Goal: Information Seeking & Learning: Learn about a topic

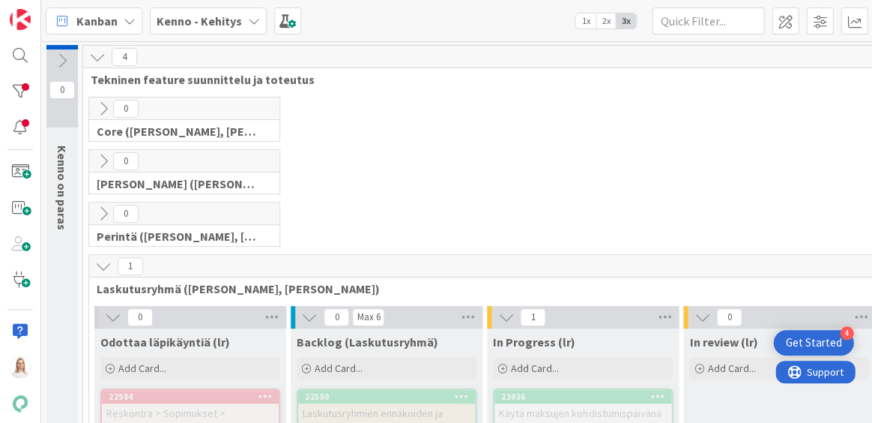
scroll to position [1784, 610]
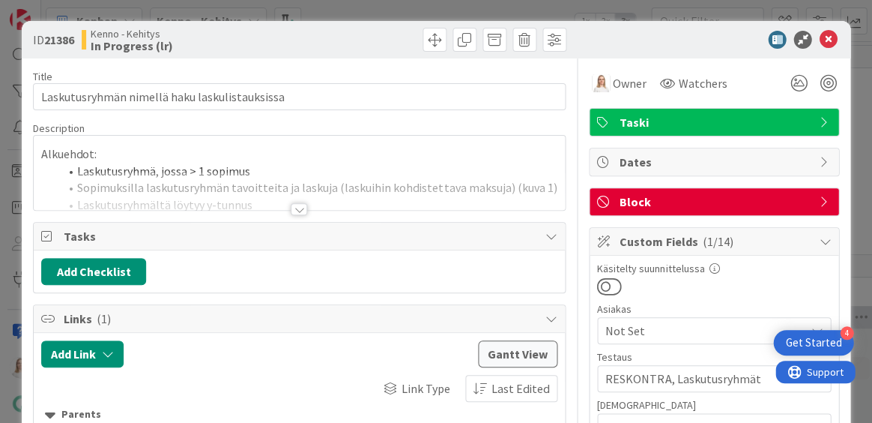
click at [301, 208] on div at bounding box center [299, 209] width 16 height 12
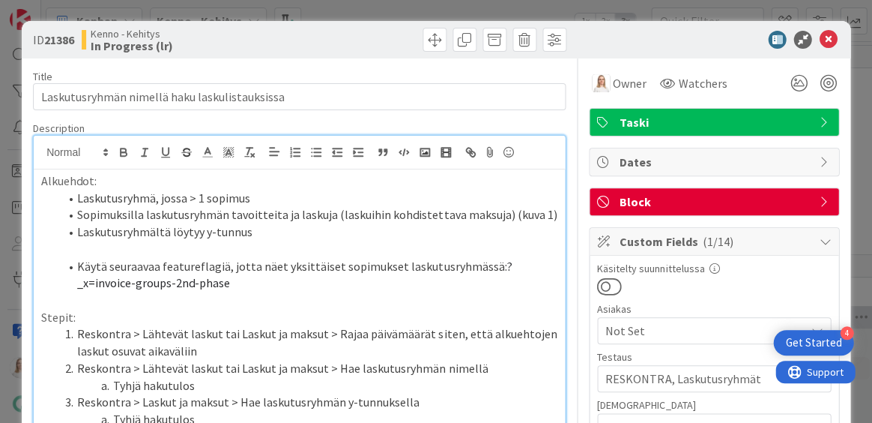
drag, startPoint x: 489, startPoint y: 264, endPoint x: 492, endPoint y: 274, distance: 10.7
click at [492, 274] on li "Käytä seuraavaa featureflagiä, jotta näet yksittäiset sopimukset laskutusryhmäs…" at bounding box center [308, 275] width 498 height 34
copy li "Käytä seuraavaa featureflagiä, jotta näet yksittäiset sopimukset laskutusryhmäs…"
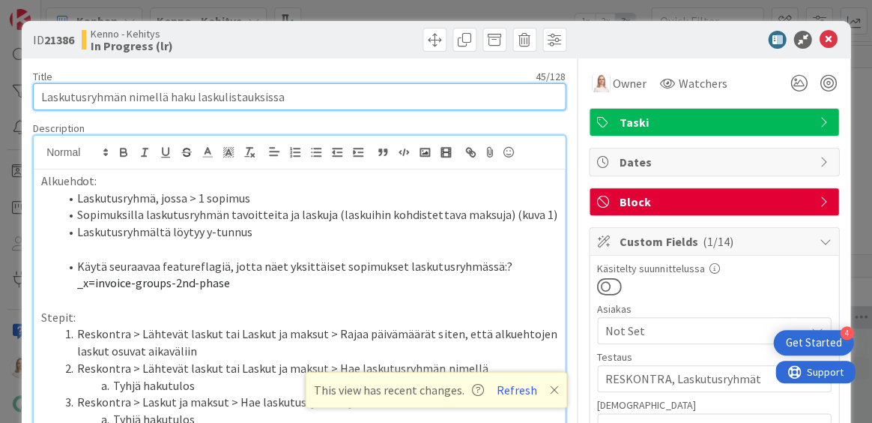
drag, startPoint x: 41, startPoint y: 98, endPoint x: 307, endPoint y: 99, distance: 265.3
click at [307, 99] on input "Laskutusryhmän nimellä haku laskulistauksissa" at bounding box center [299, 96] width 533 height 27
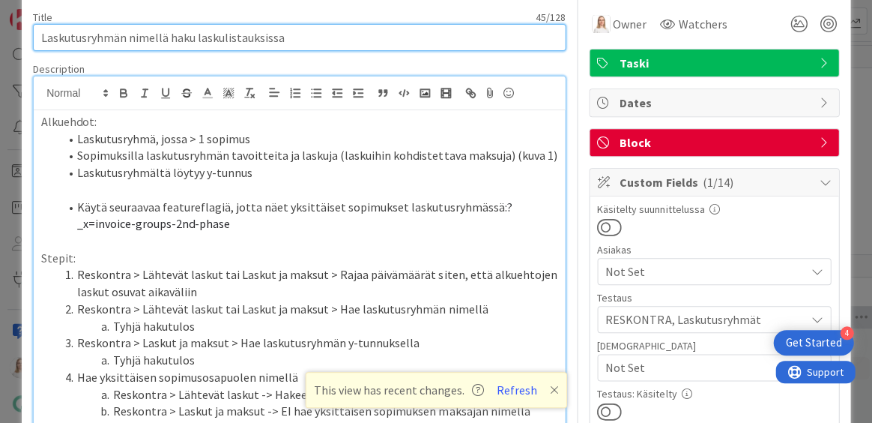
scroll to position [57, 0]
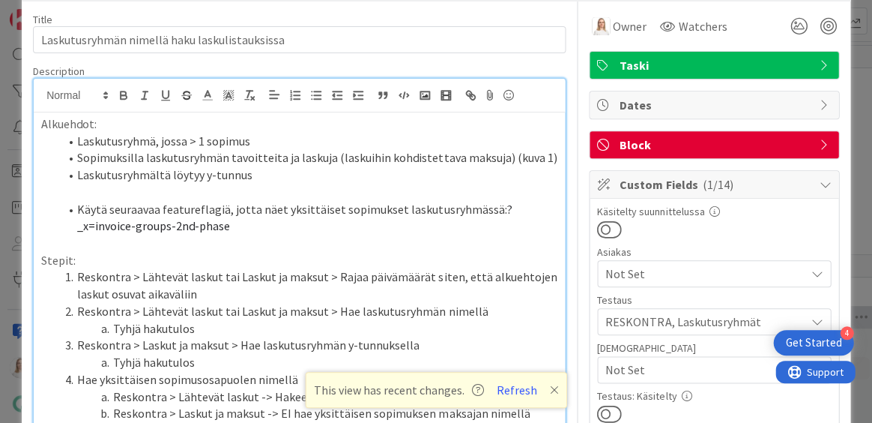
click at [492, 216] on li "Käytä seuraavaa featureflagiä, jotta näet yksittäiset sopimukset laskutusryhmäs…" at bounding box center [308, 218] width 498 height 34
copy li "Käytä seuraavaa featureflagiä, jotta näet yksittäiset sopimukset laskutusryhmäs…"
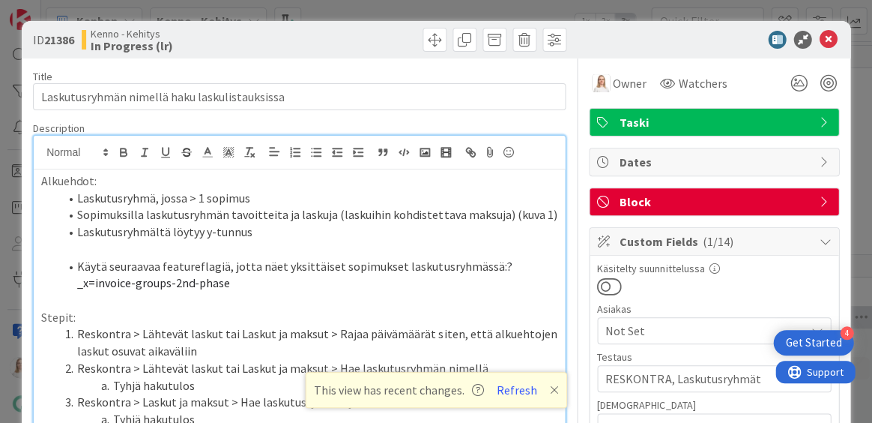
scroll to position [0, 0]
click at [41, 182] on p "Alkuehdot:" at bounding box center [299, 180] width 516 height 17
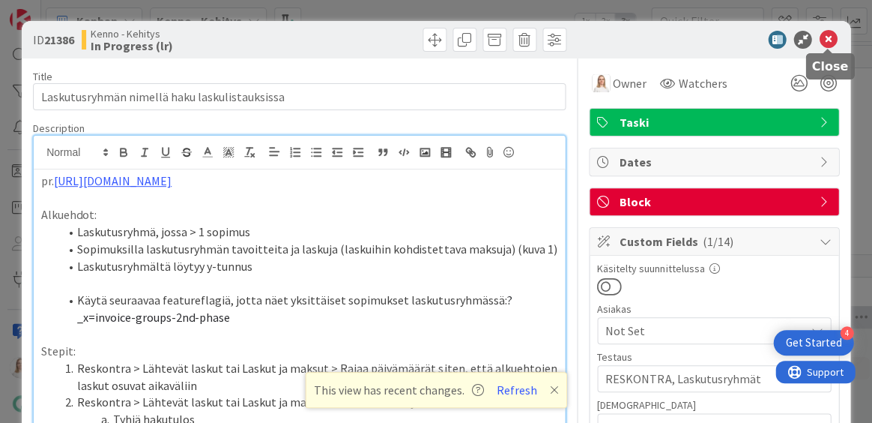
click at [829, 39] on icon at bounding box center [828, 40] width 18 height 18
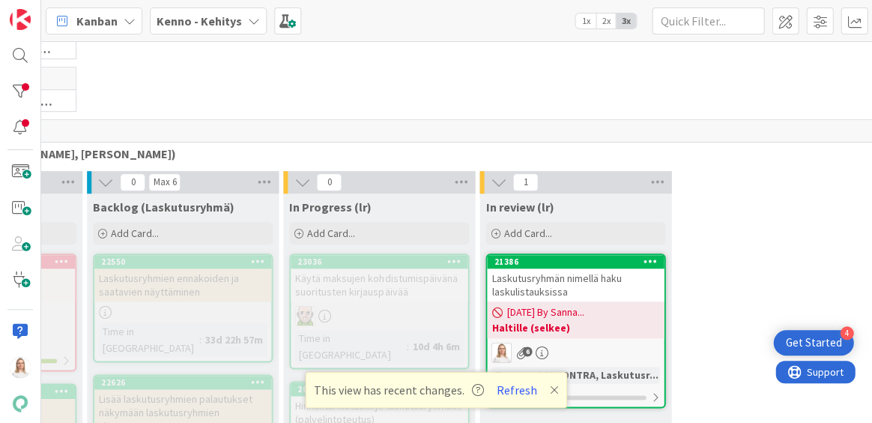
scroll to position [128, 204]
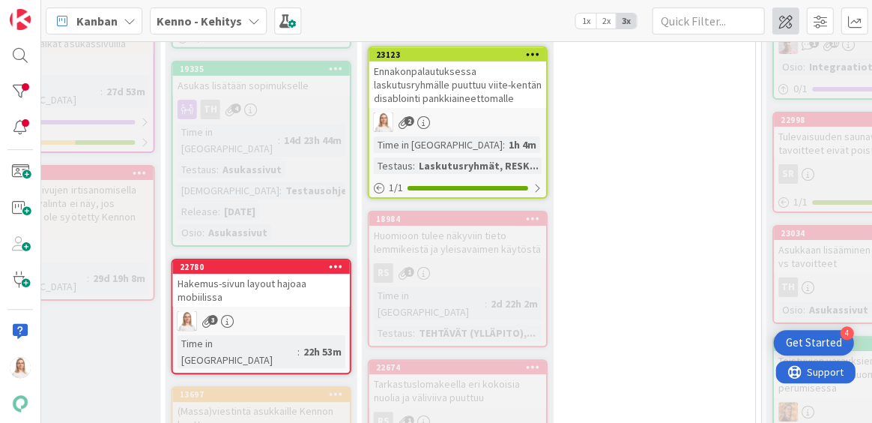
scroll to position [2033, 519]
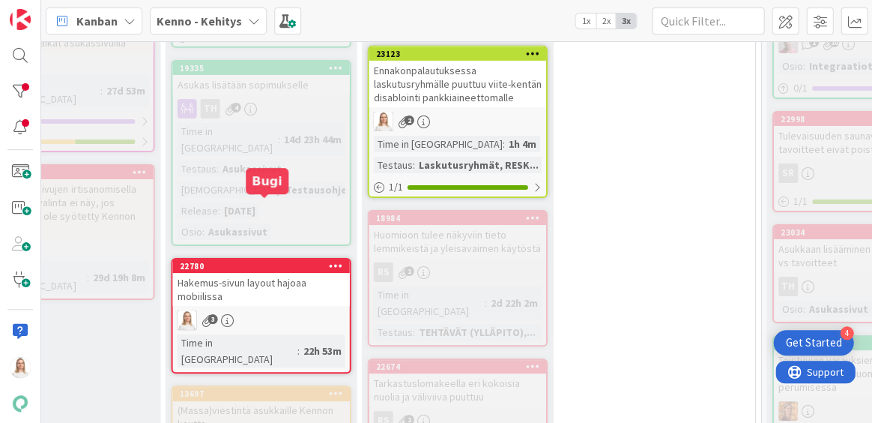
click at [231, 261] on div "22780" at bounding box center [264, 266] width 170 height 10
click at [260, 261] on div "22780" at bounding box center [264, 266] width 170 height 10
click at [270, 273] on div "Hakemus-sivun layout hajoaa mobiilissa" at bounding box center [260, 289] width 177 height 33
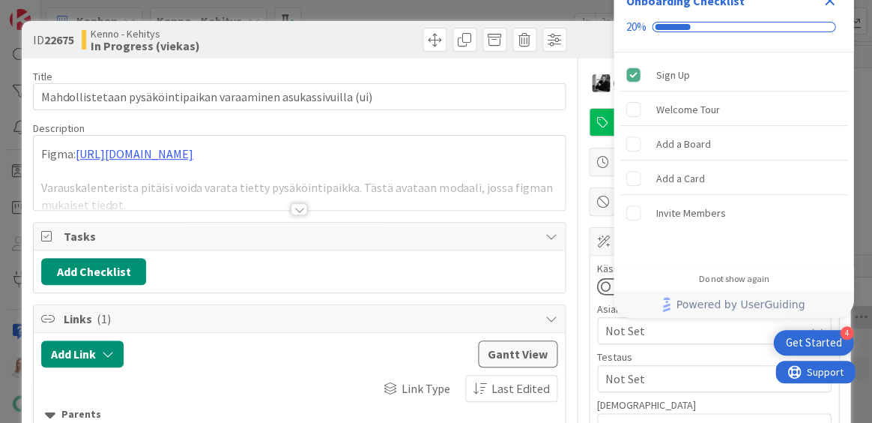
click at [827, 6] on icon "Close Checklist" at bounding box center [830, 1] width 18 height 18
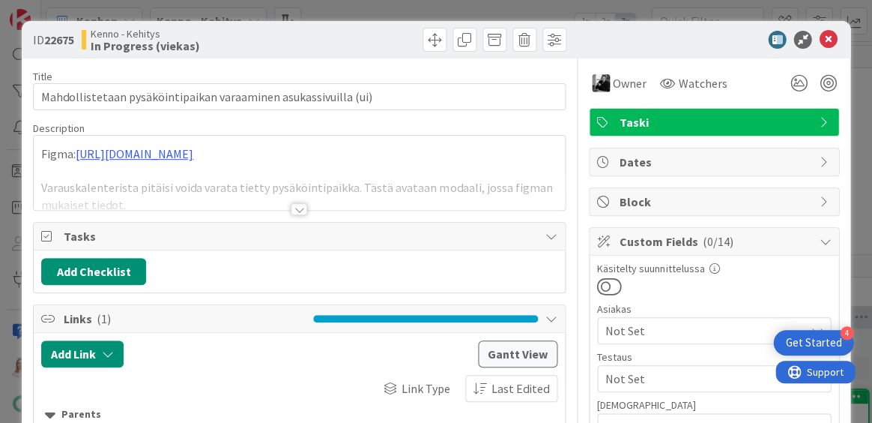
click at [298, 208] on div at bounding box center [299, 209] width 16 height 12
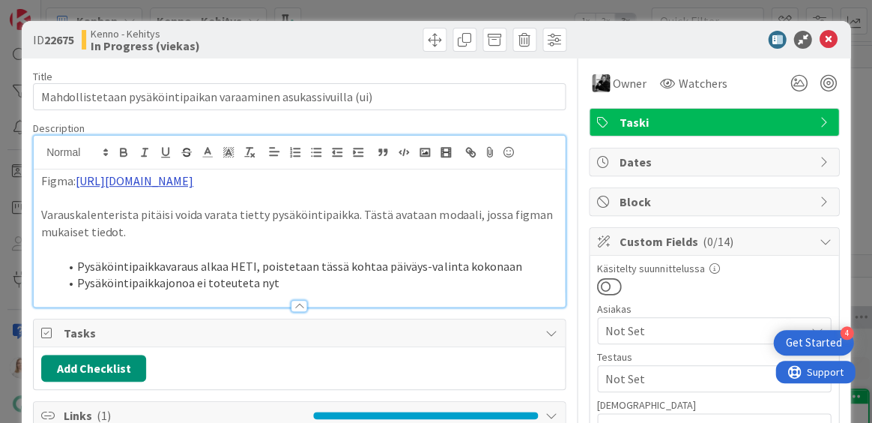
click at [193, 182] on link "https://www.figma.com/design/8nkeArknswRheh0fKWhyRc/Asukassivut?node-id=10392-1…" at bounding box center [135, 180] width 118 height 15
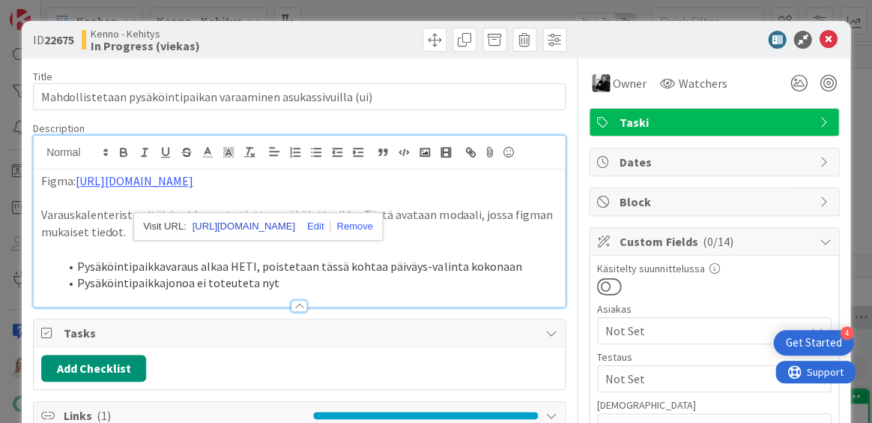
click at [278, 221] on link "https://www.figma.com/design/8nkeArknswRheh0fKWhyRc/Asukassivut?node-id=10392-1…" at bounding box center [244, 226] width 103 height 19
click at [316, 240] on p "Varauskalenterista pitäisi voida varata tietty pysäköintipaikka. Tästä avataan …" at bounding box center [299, 223] width 516 height 34
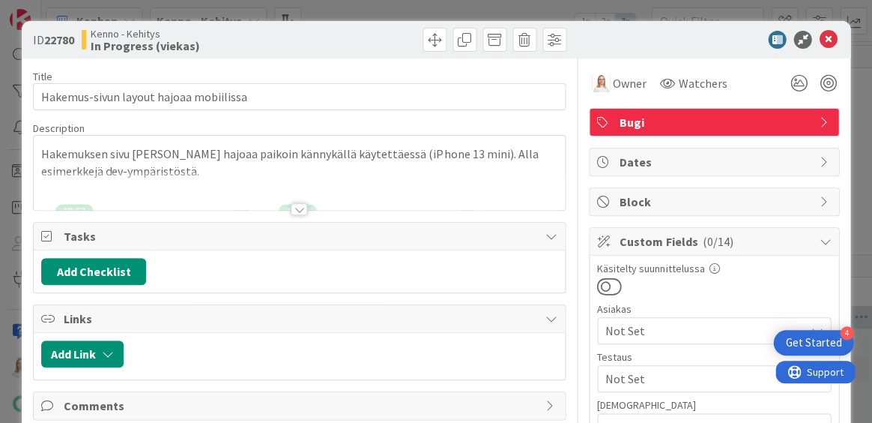
click at [300, 208] on div at bounding box center [299, 209] width 16 height 12
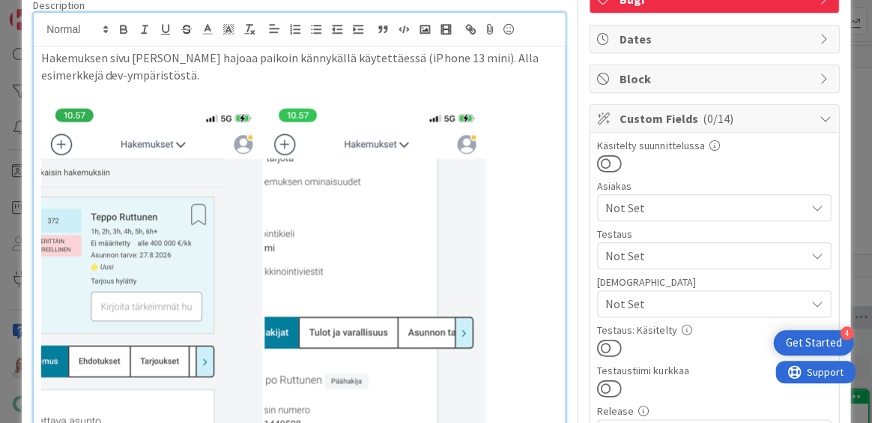
scroll to position [123, 0]
